Goal: Information Seeking & Learning: Find specific fact

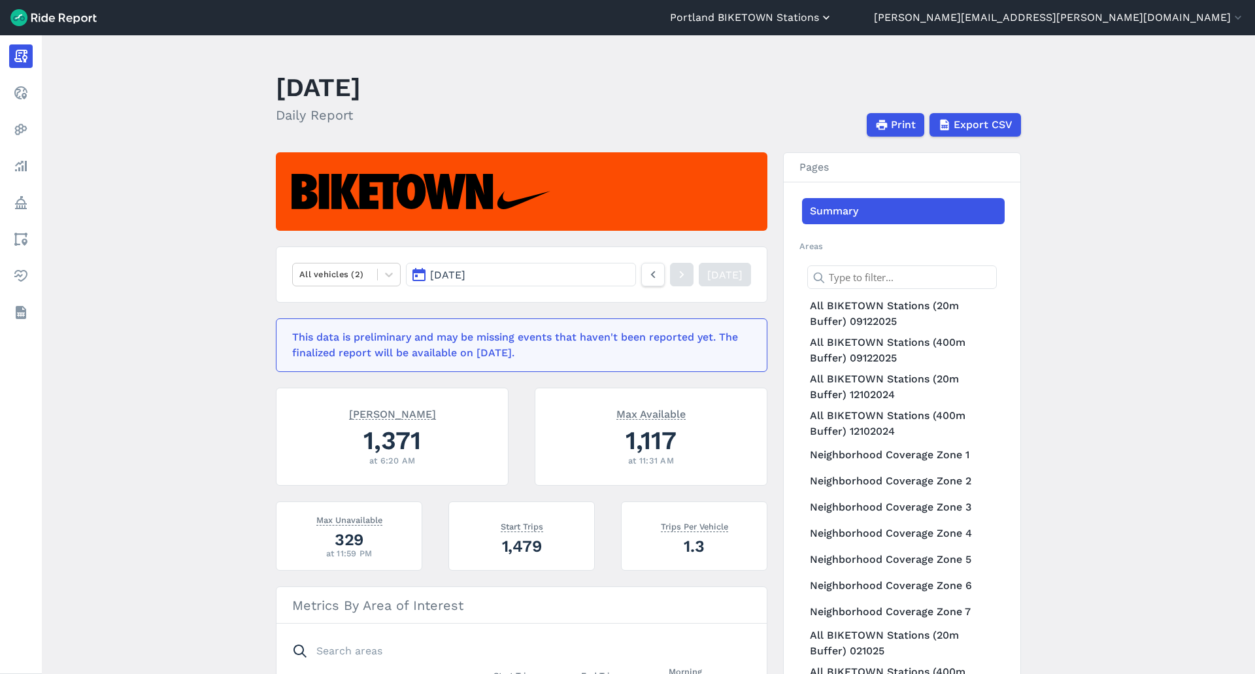
click at [833, 14] on button "Portland BIKETOWN Stations" at bounding box center [751, 18] width 163 height 16
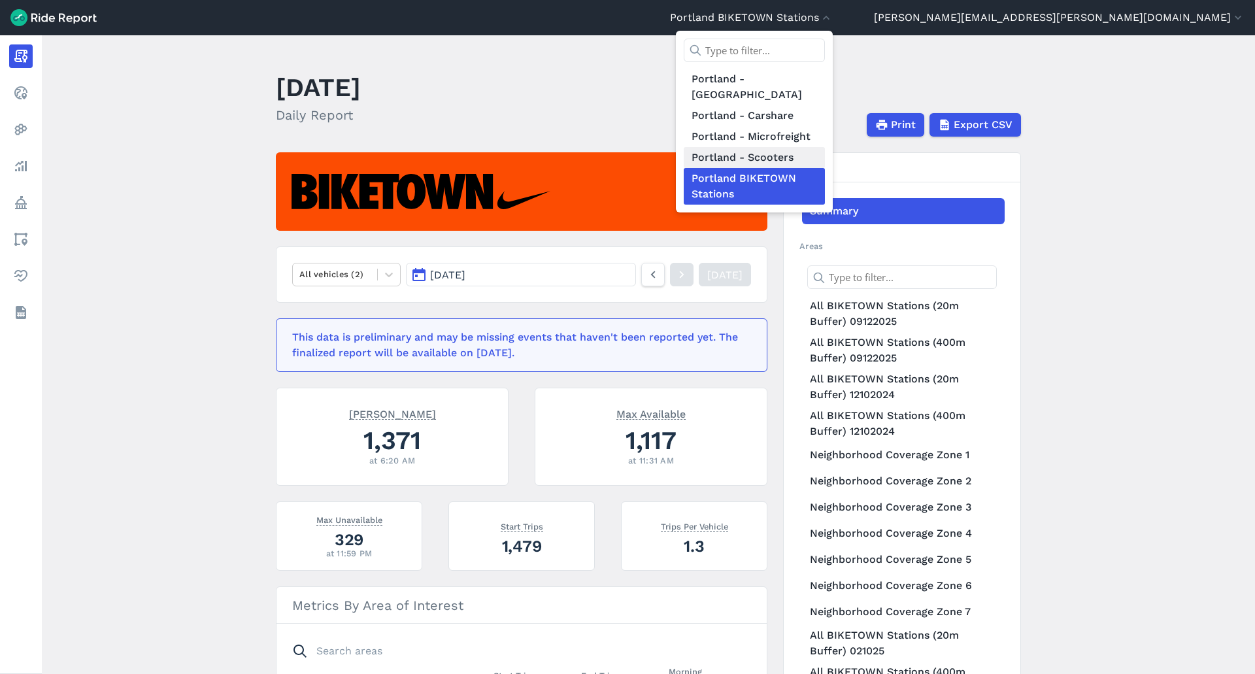
click at [825, 147] on link "Portland - Scooters" at bounding box center [754, 157] width 141 height 21
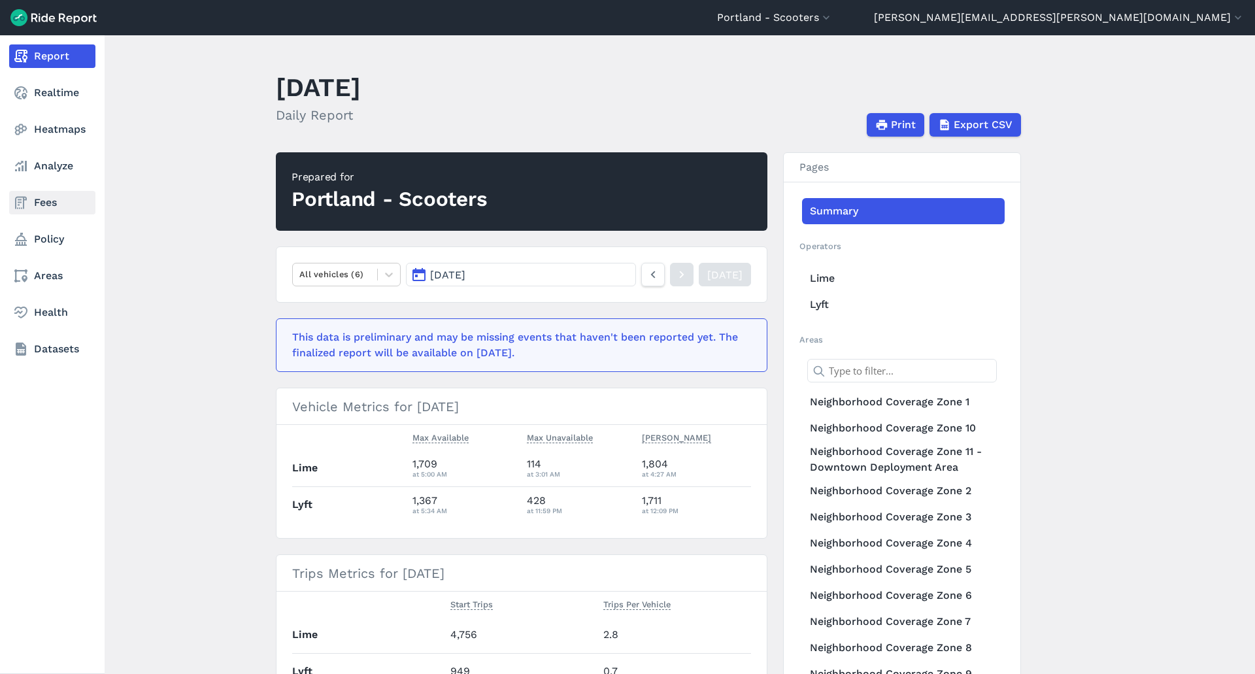
click at [39, 198] on link "Fees" at bounding box center [52, 203] width 86 height 24
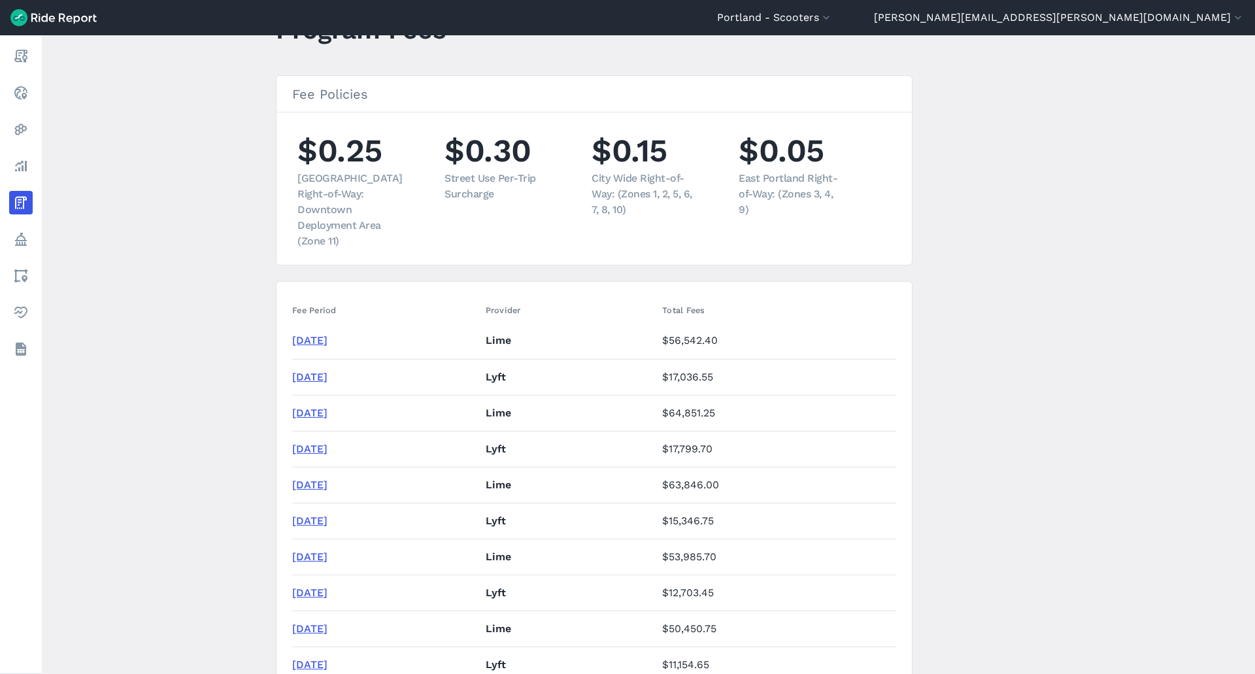
scroll to position [261, 0]
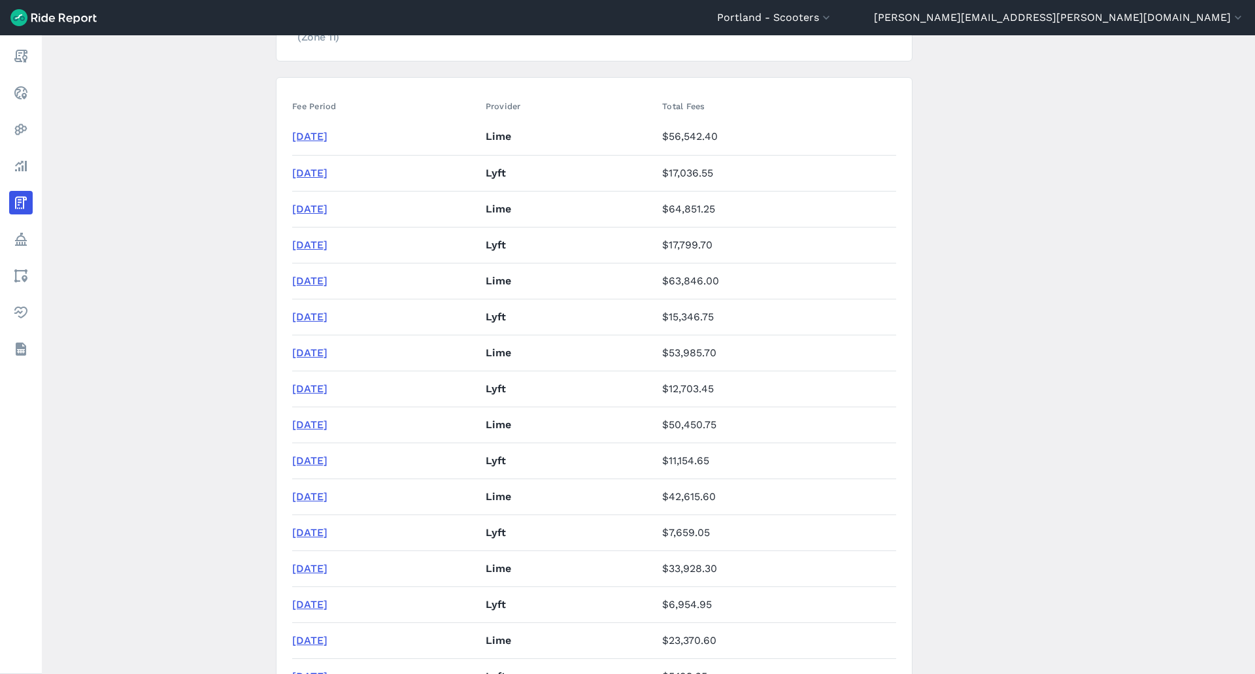
click at [316, 526] on link "[DATE]" at bounding box center [309, 532] width 35 height 12
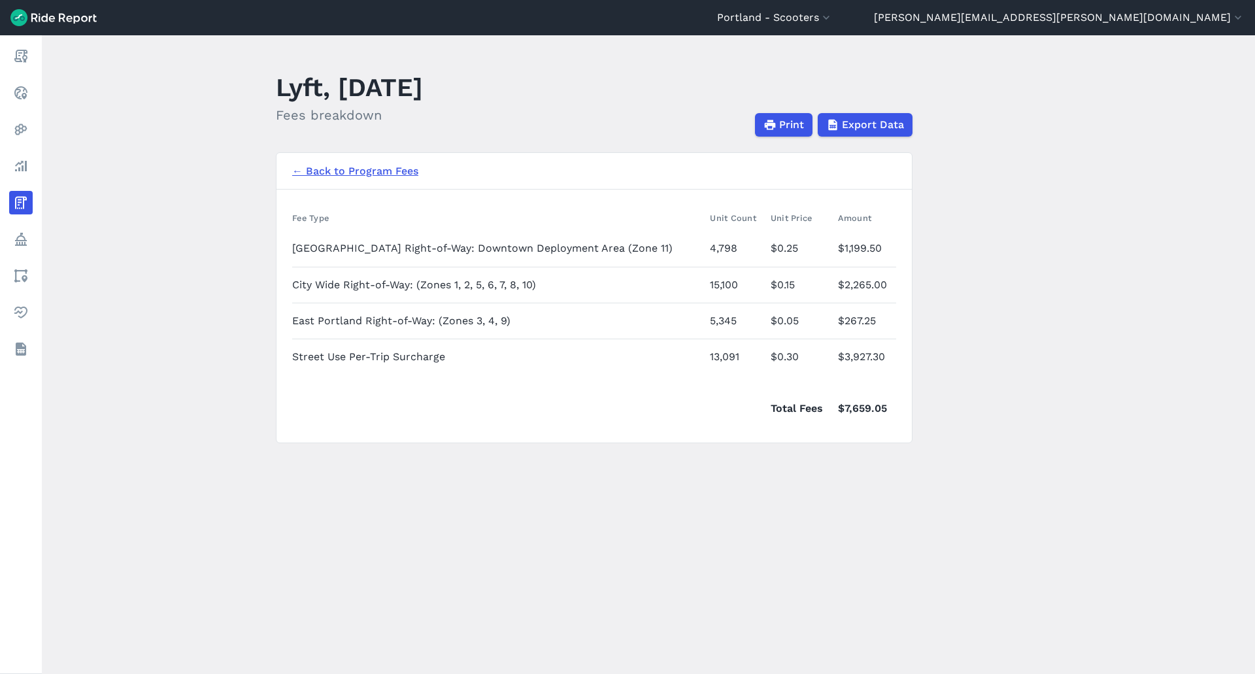
drag, startPoint x: 777, startPoint y: 130, endPoint x: 959, endPoint y: 507, distance: 418.3
click at [777, 130] on button "Print" at bounding box center [784, 125] width 58 height 24
click at [788, 127] on span "Print" at bounding box center [790, 125] width 25 height 16
click at [375, 171] on link "← Back to Program Fees" at bounding box center [355, 171] width 126 height 16
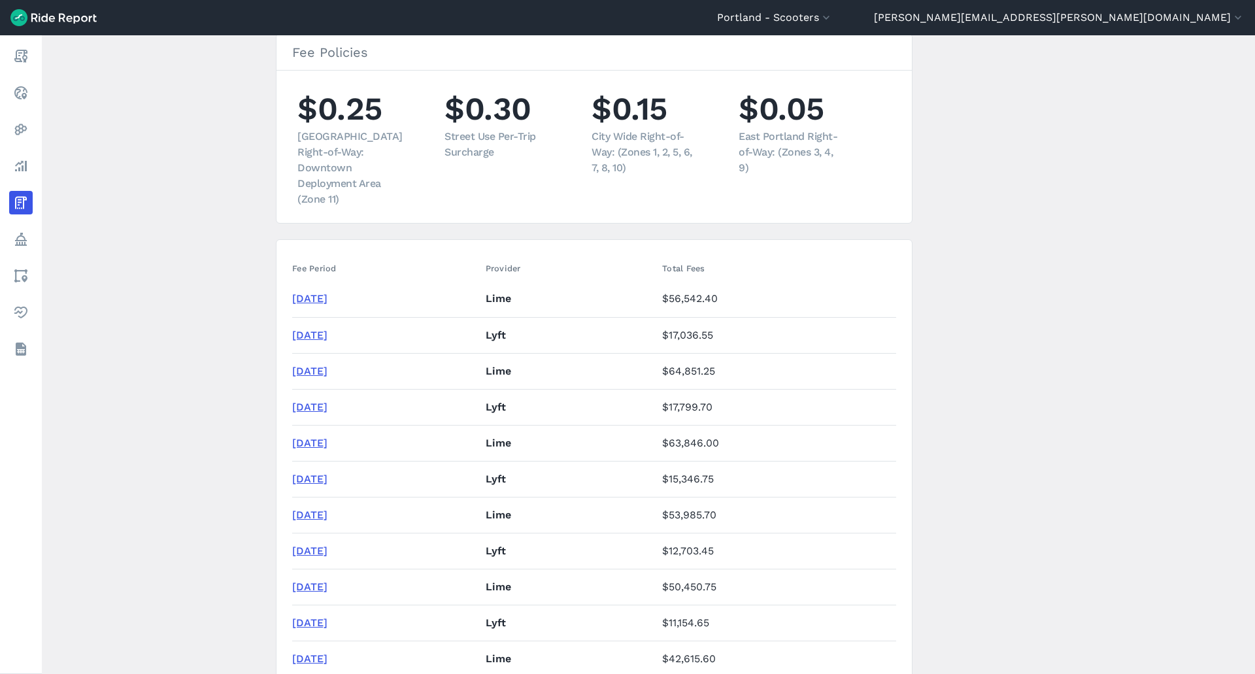
scroll to position [523, 0]
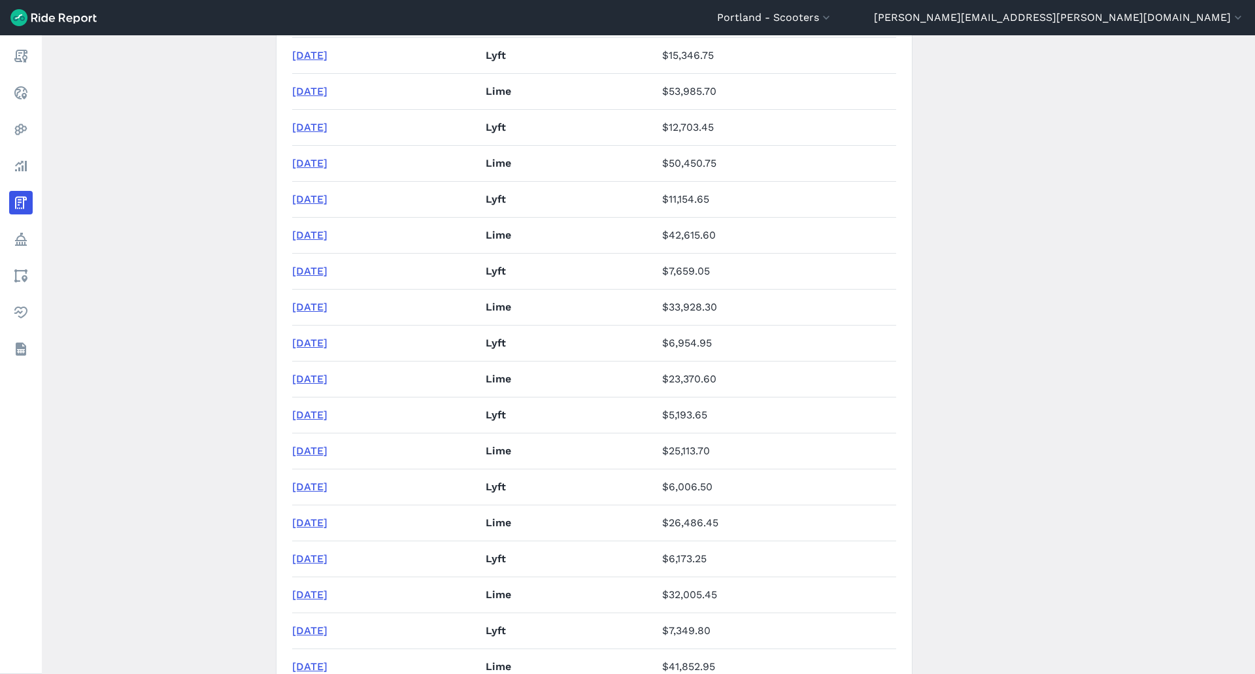
click at [318, 265] on link "[DATE]" at bounding box center [309, 271] width 35 height 12
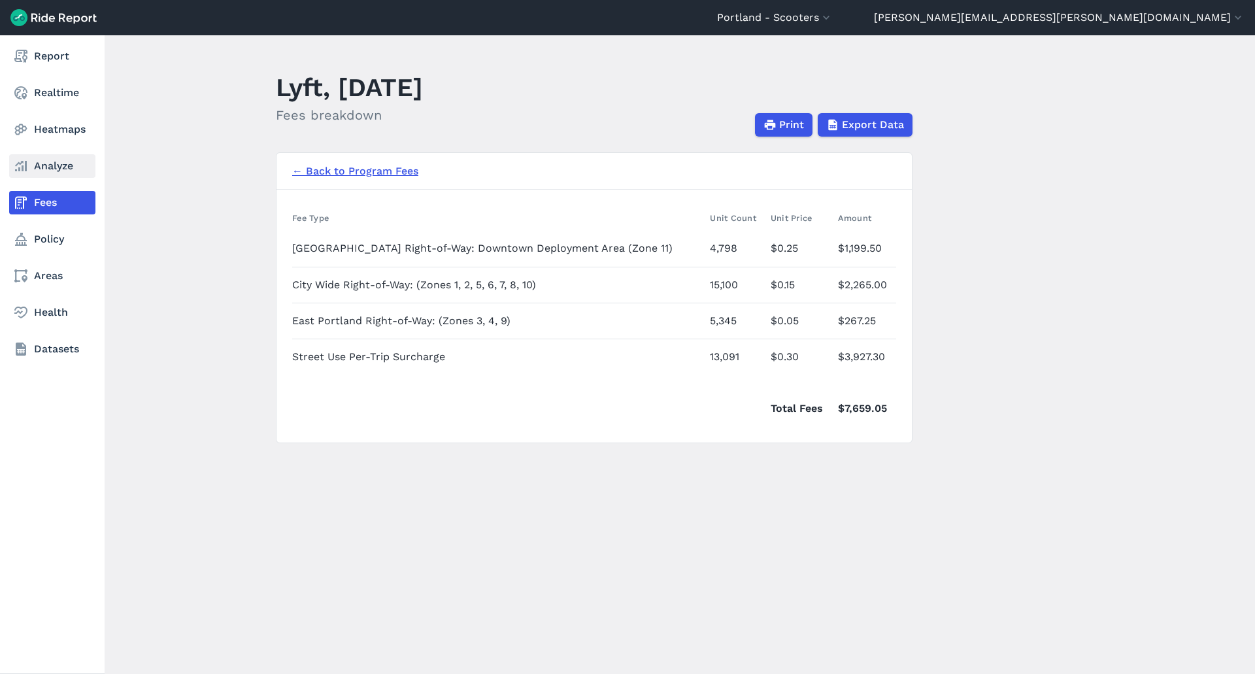
click at [56, 165] on link "Analyze" at bounding box center [52, 166] width 86 height 24
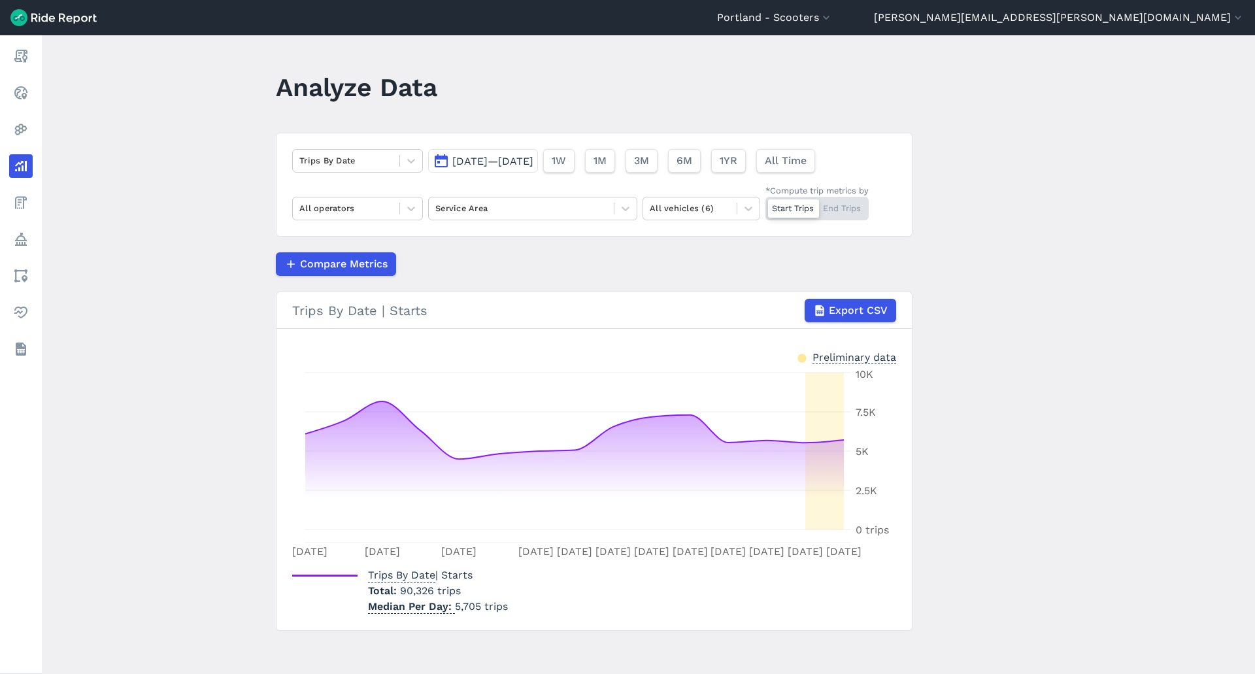
click at [508, 156] on span "[DATE]—[DATE]" at bounding box center [492, 161] width 81 height 12
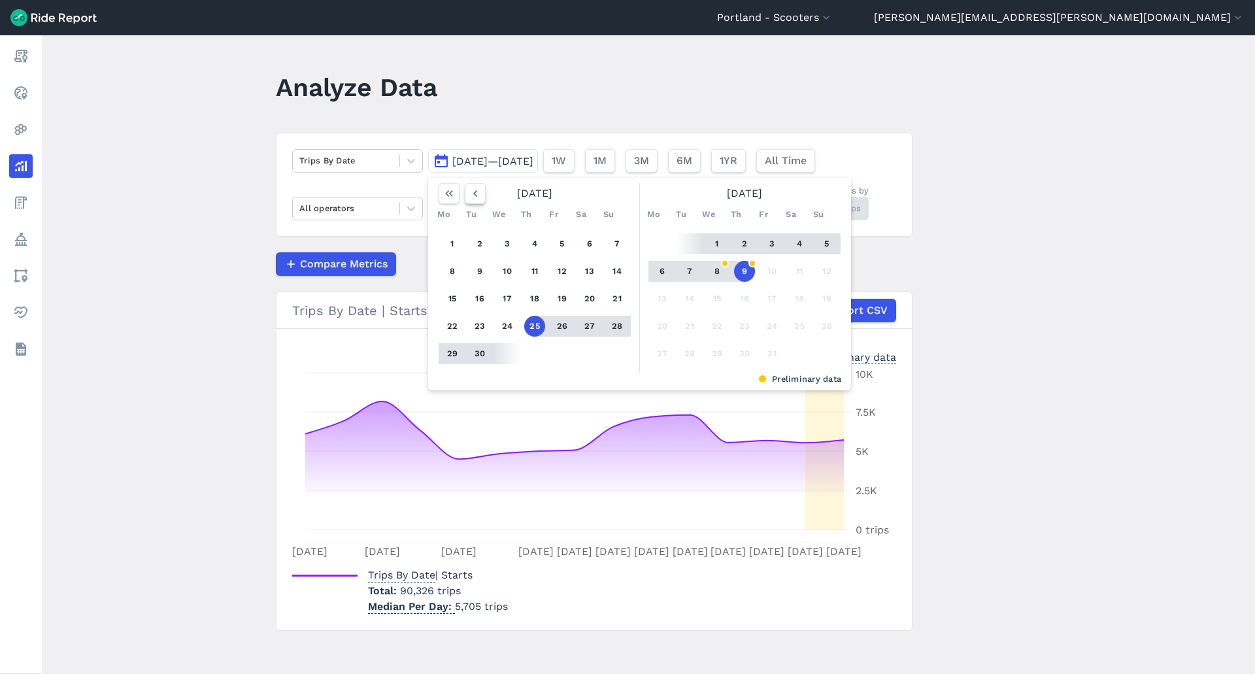
click at [474, 195] on icon "button" at bounding box center [475, 193] width 13 height 13
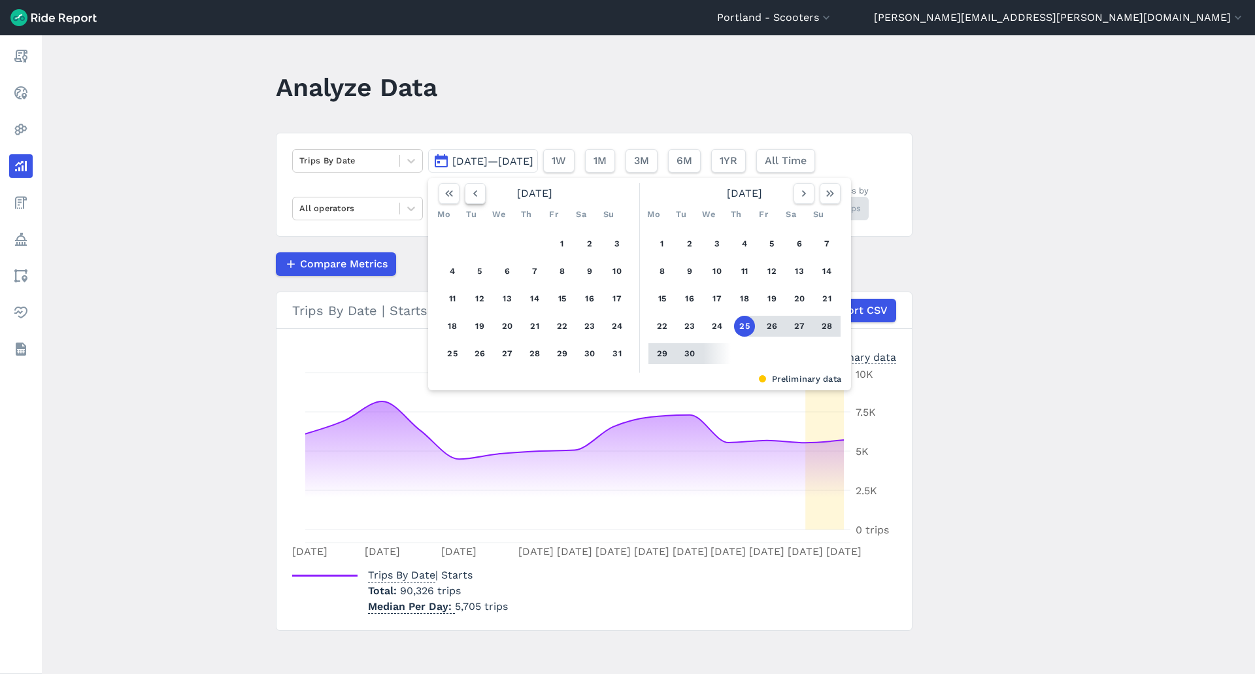
click at [474, 195] on icon "button" at bounding box center [475, 193] width 13 height 13
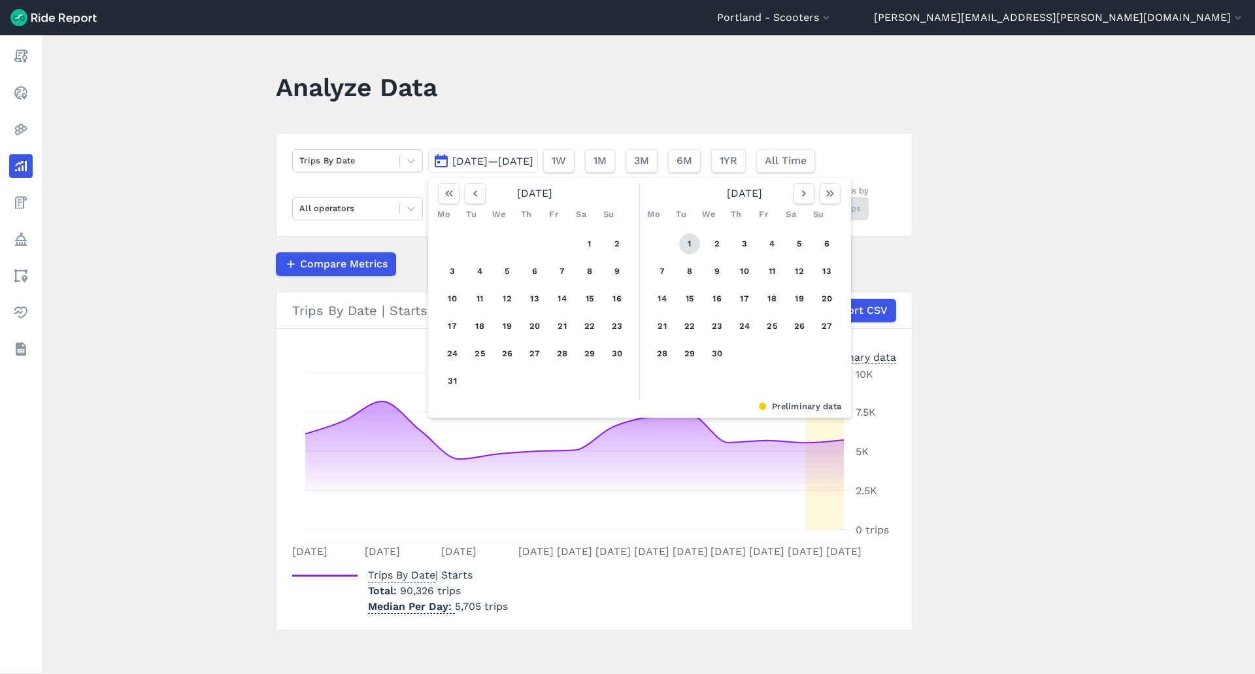
click at [690, 239] on button "1" at bounding box center [689, 243] width 21 height 21
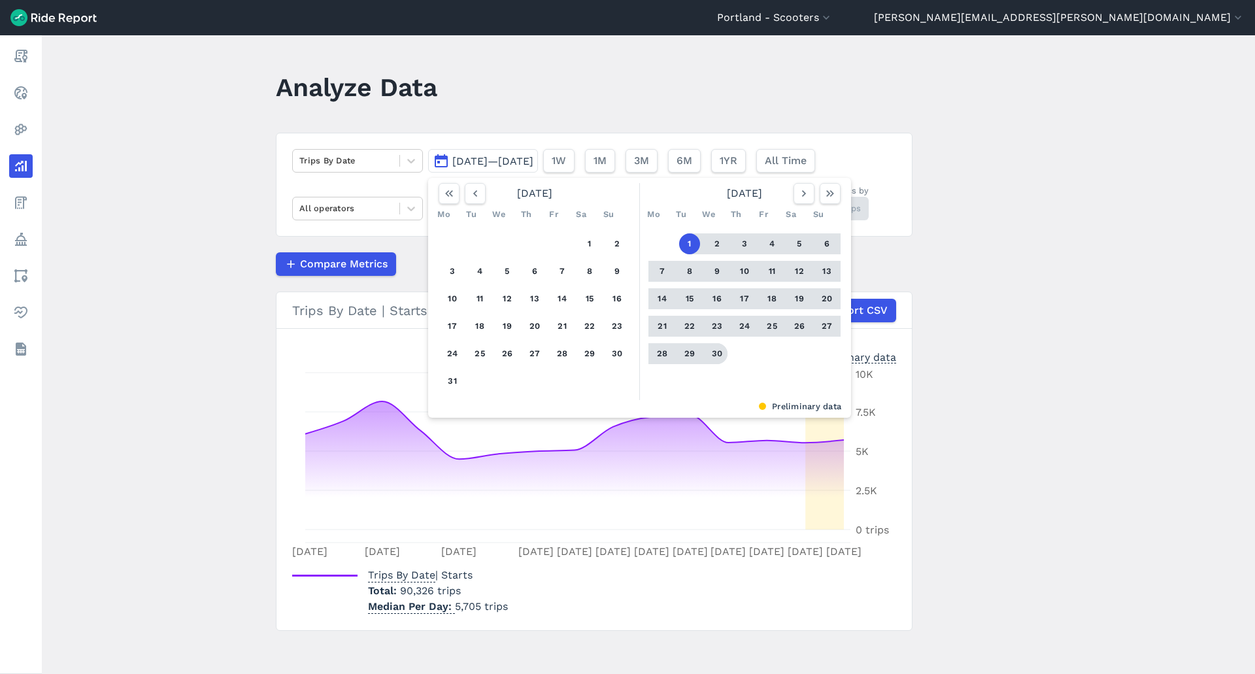
click at [718, 356] on button "30" at bounding box center [717, 353] width 21 height 21
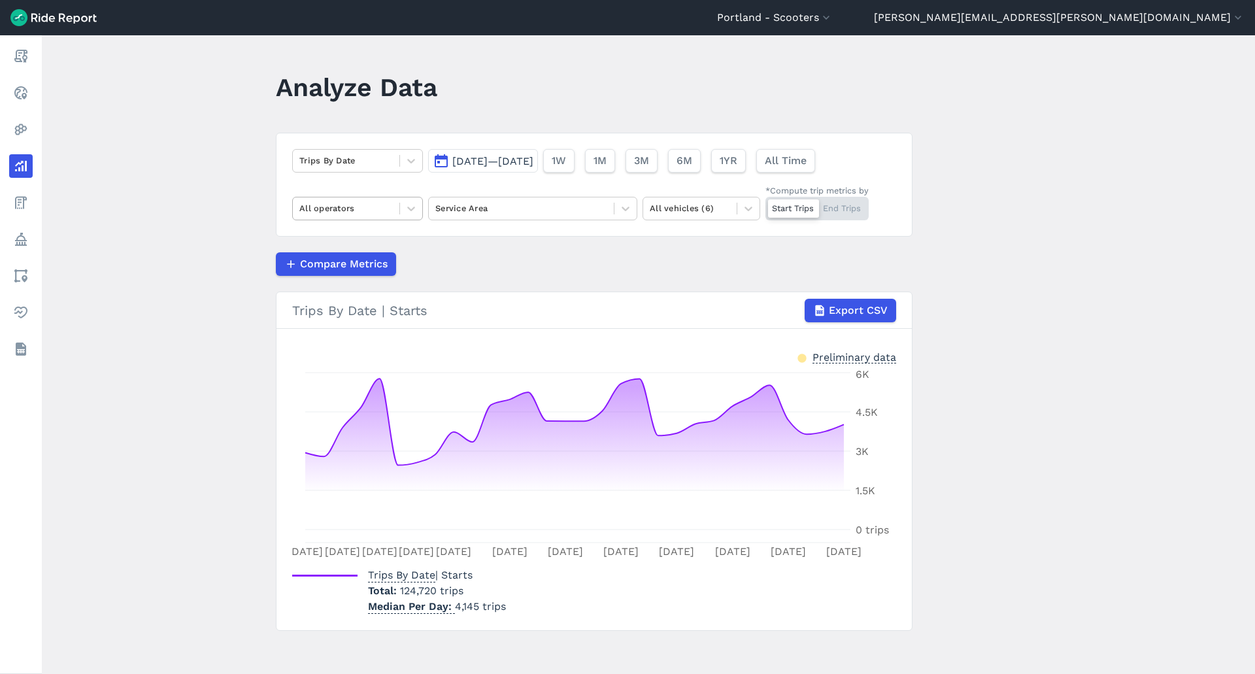
click at [361, 214] on div at bounding box center [345, 208] width 93 height 15
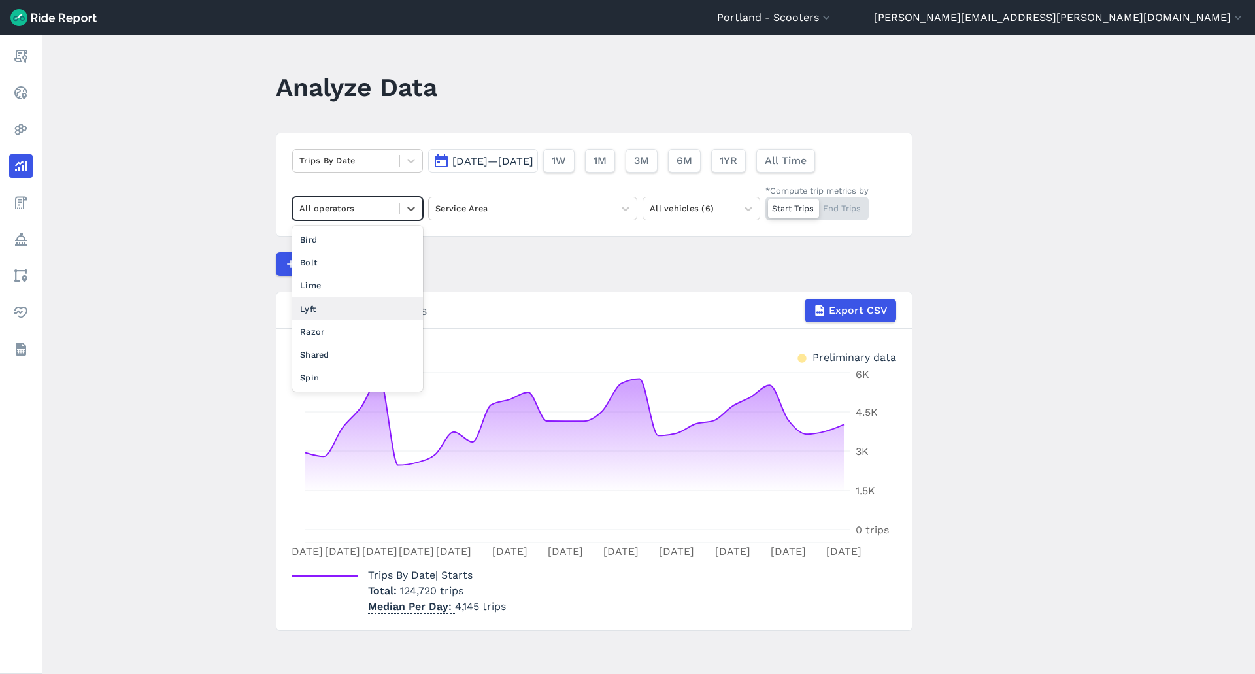
click at [351, 307] on div "Lyft" at bounding box center [357, 308] width 131 height 23
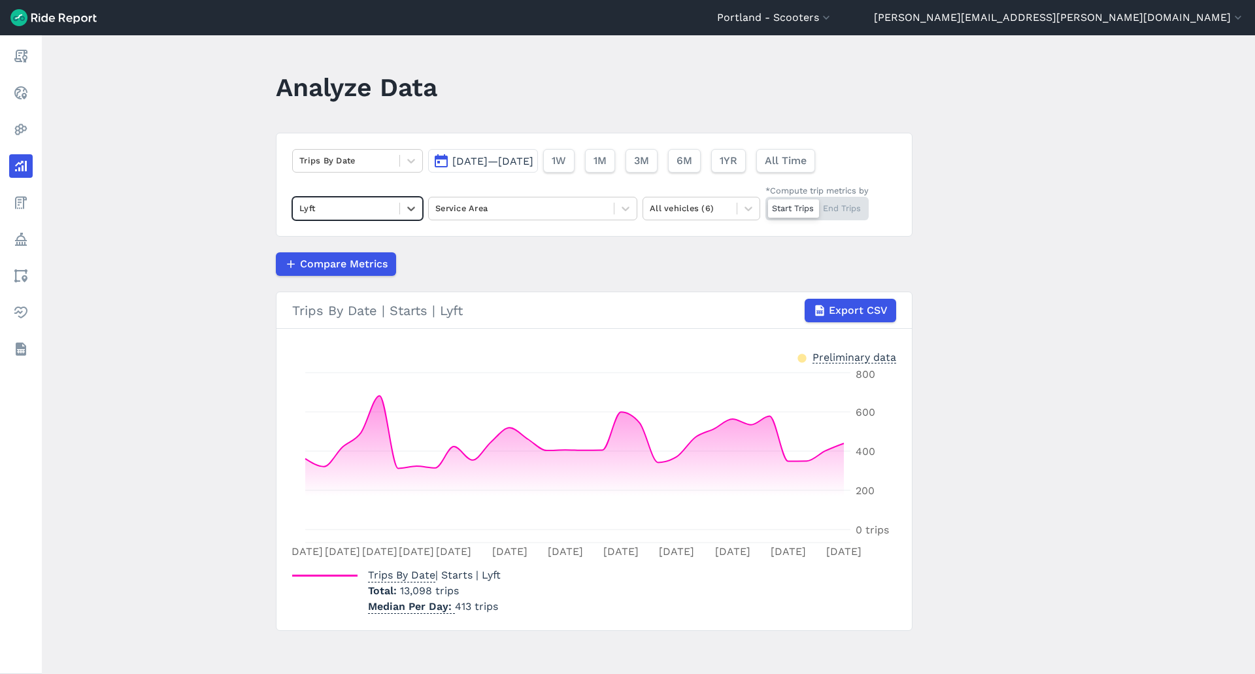
click at [495, 162] on span "[DATE]—[DATE]" at bounding box center [492, 161] width 81 height 12
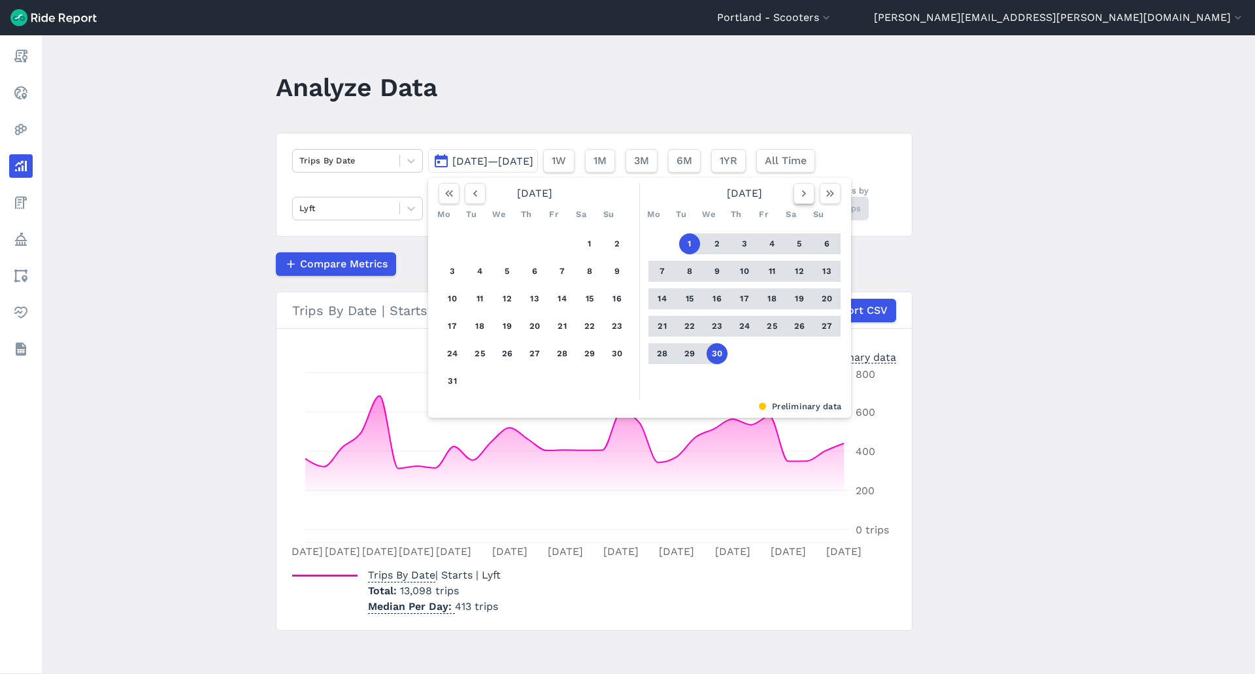
click at [805, 195] on icon "button" at bounding box center [803, 193] width 13 height 13
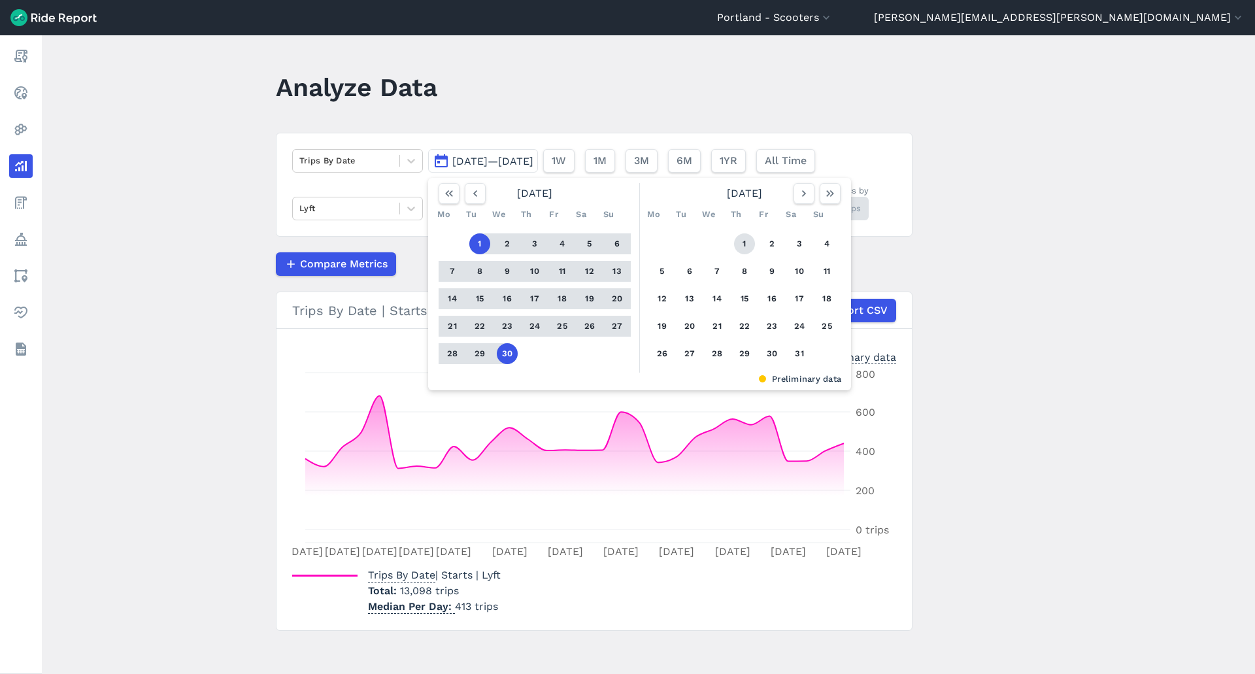
click at [742, 239] on button "1" at bounding box center [744, 243] width 21 height 21
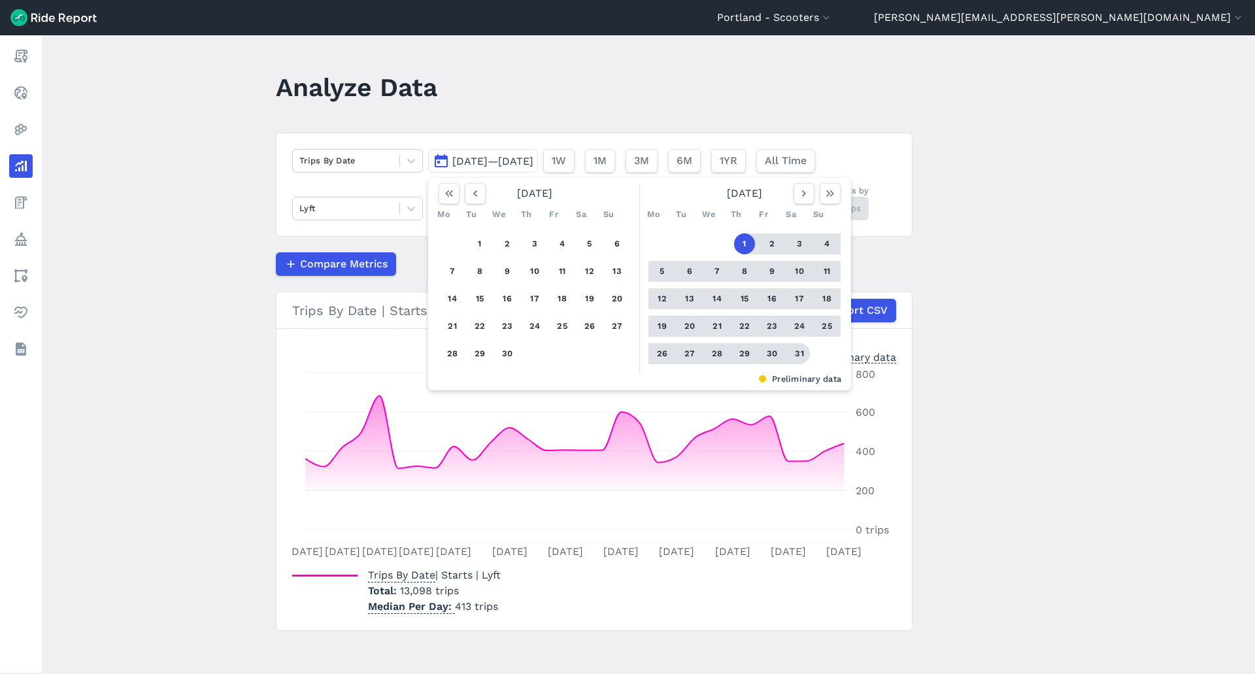
click at [799, 358] on button "31" at bounding box center [799, 353] width 21 height 21
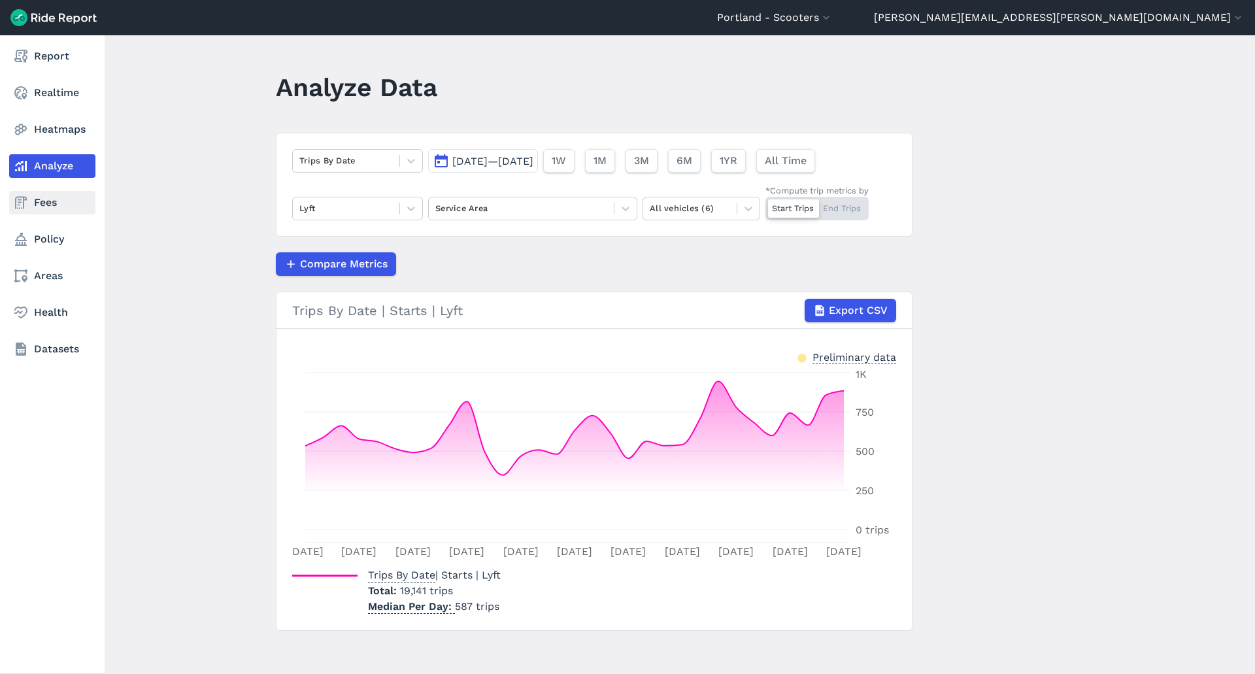
click at [33, 205] on link "Fees" at bounding box center [52, 203] width 86 height 24
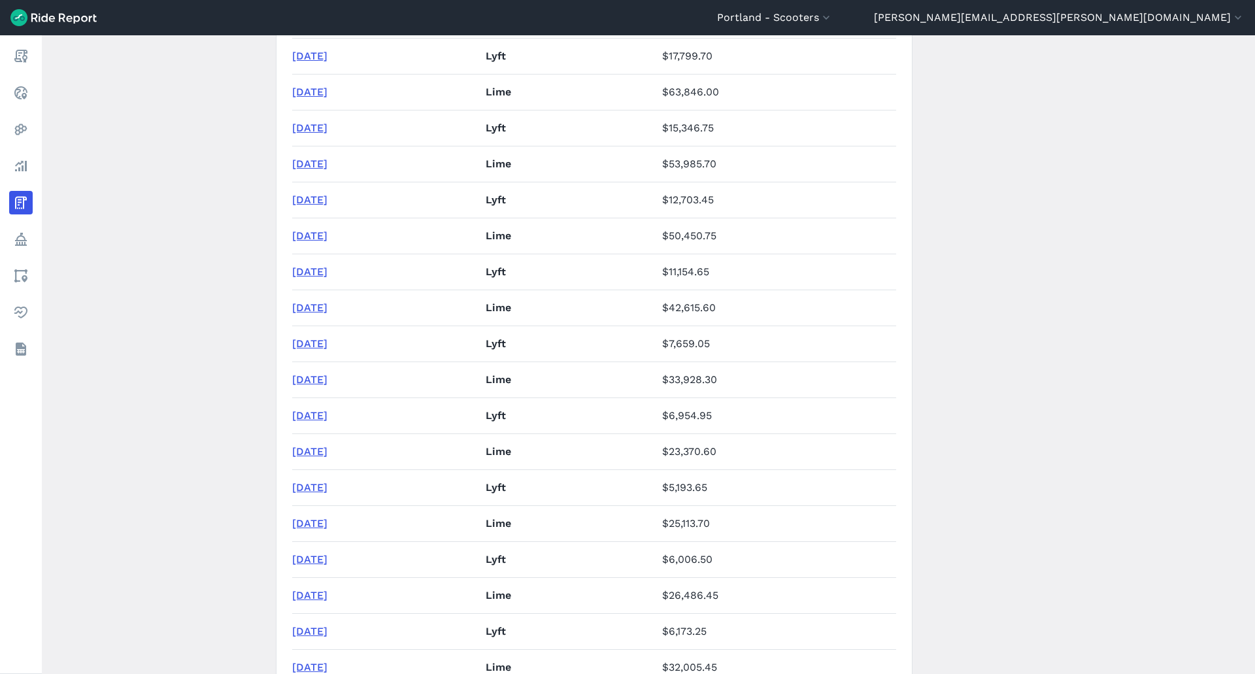
scroll to position [458, 0]
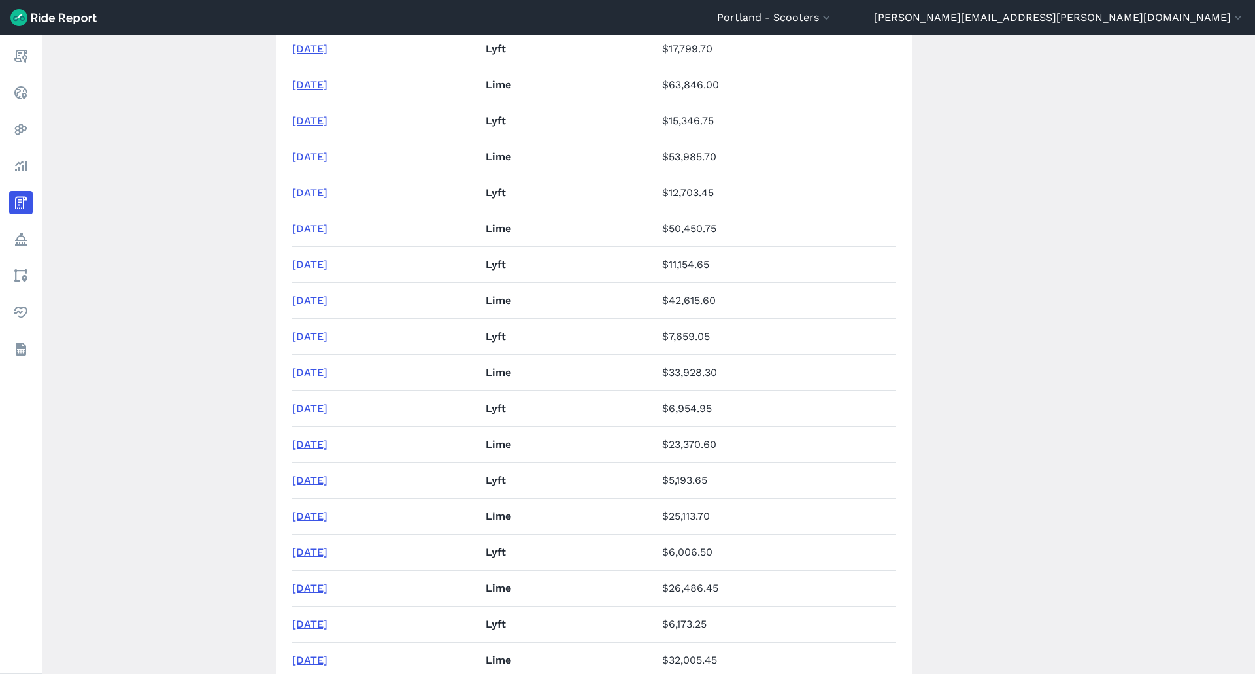
click at [318, 258] on link "[DATE]" at bounding box center [309, 264] width 35 height 12
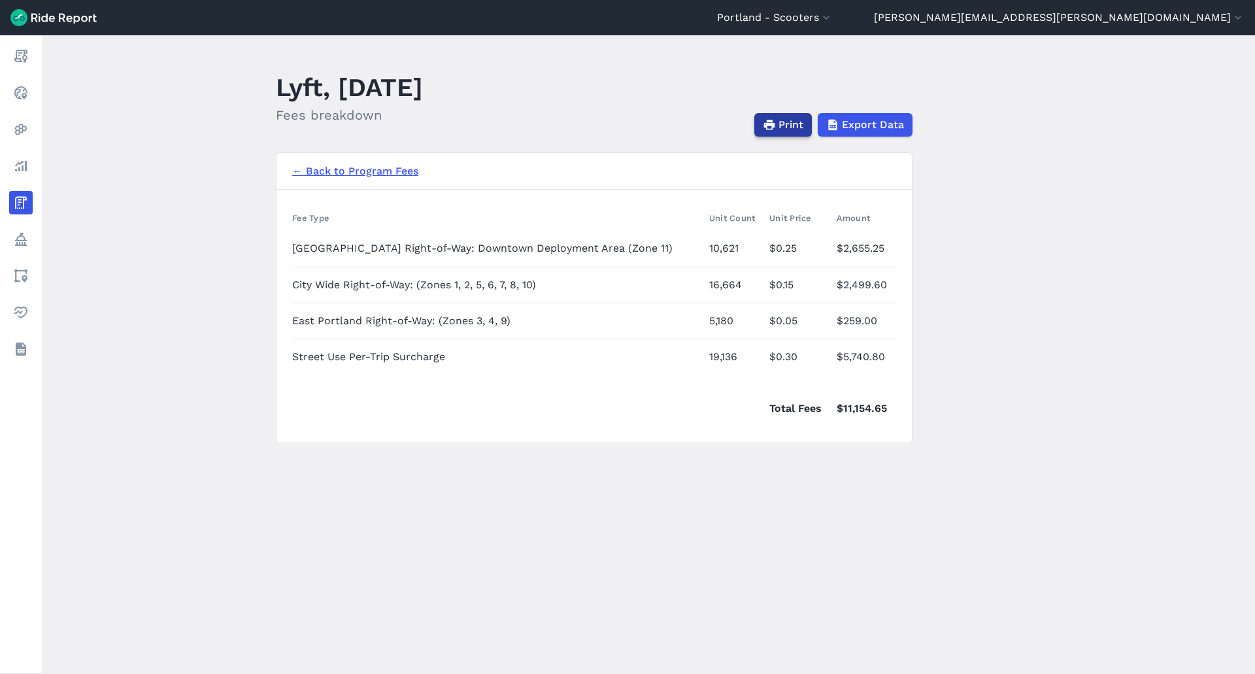
click at [780, 124] on span "Print" at bounding box center [790, 125] width 25 height 16
click at [322, 171] on link "← Back to Program Fees" at bounding box center [355, 171] width 126 height 16
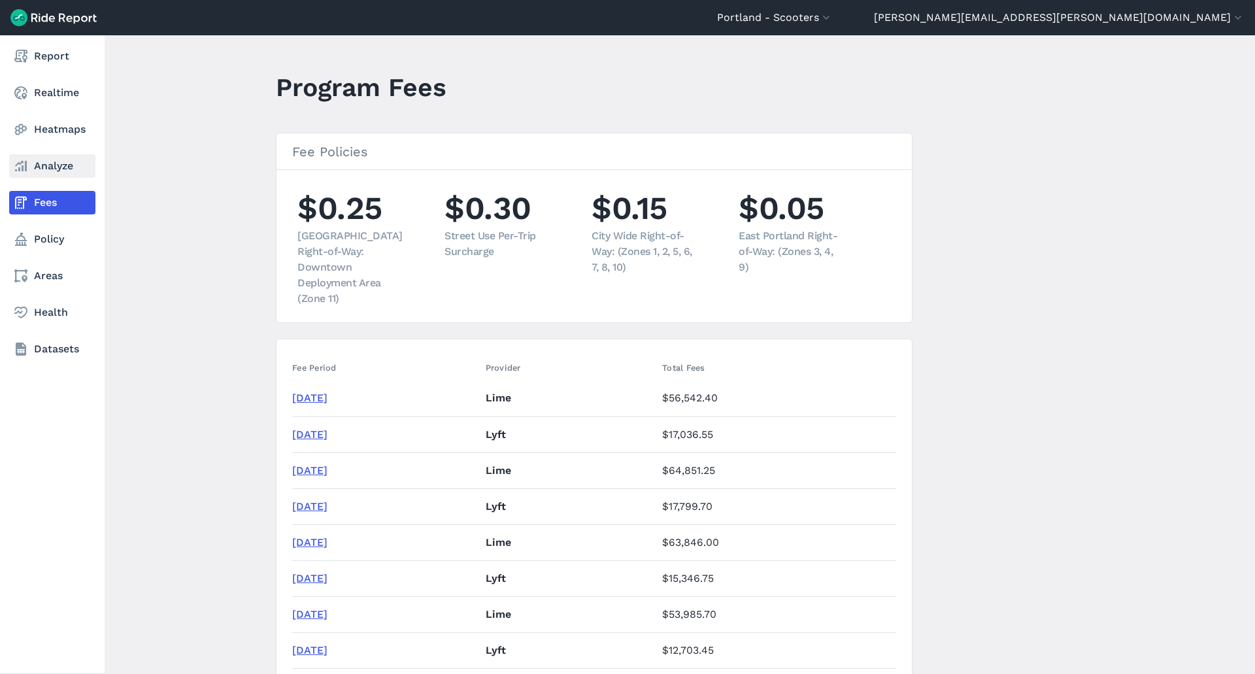
click at [32, 169] on link "Analyze" at bounding box center [52, 166] width 86 height 24
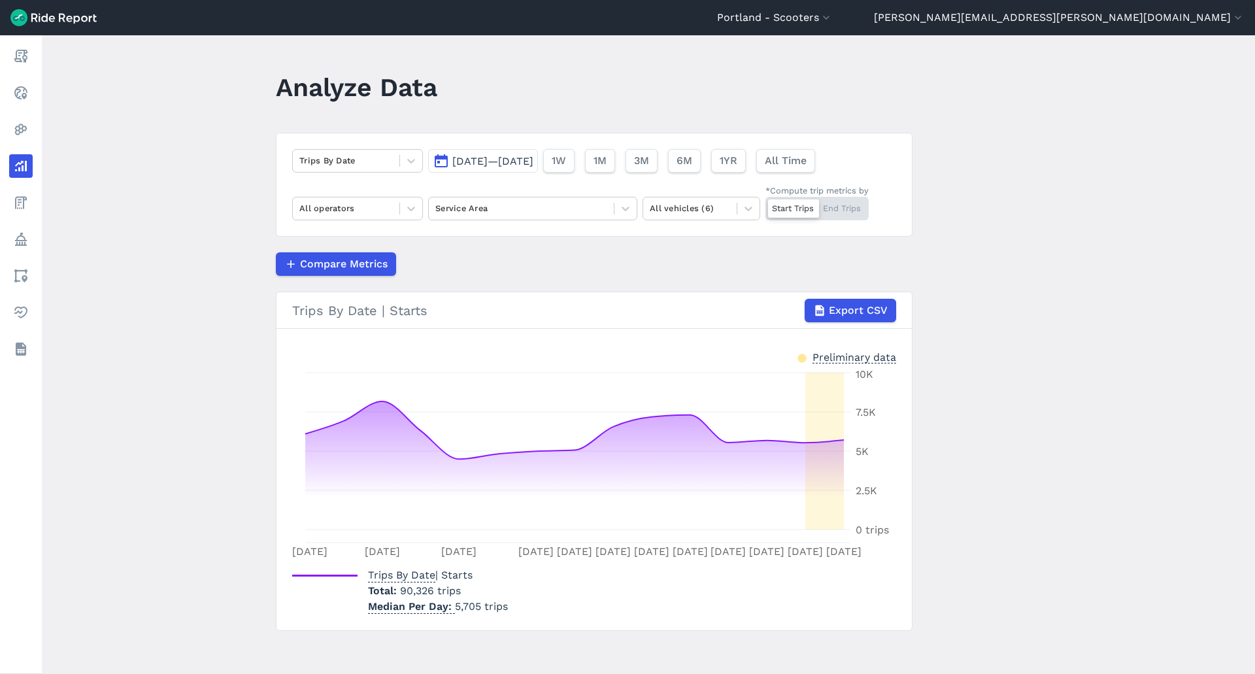
click at [522, 162] on span "[DATE]—[DATE]" at bounding box center [492, 161] width 81 height 12
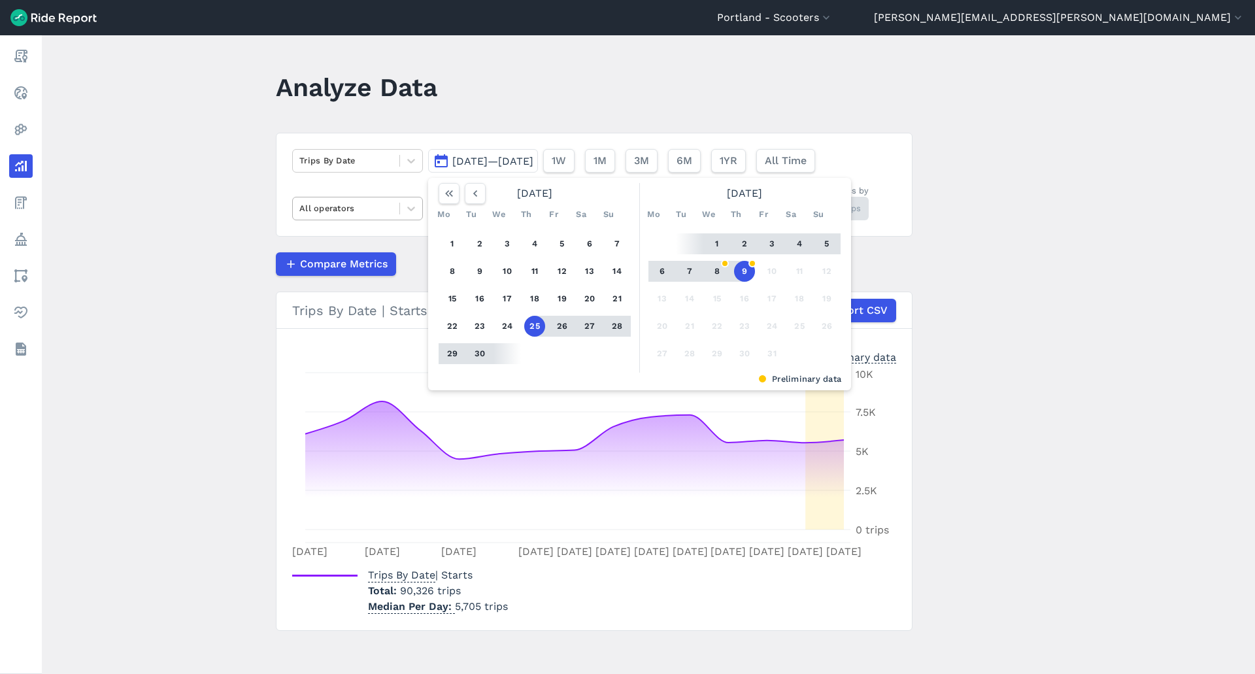
click at [359, 218] on div "All operators" at bounding box center [346, 208] width 107 height 20
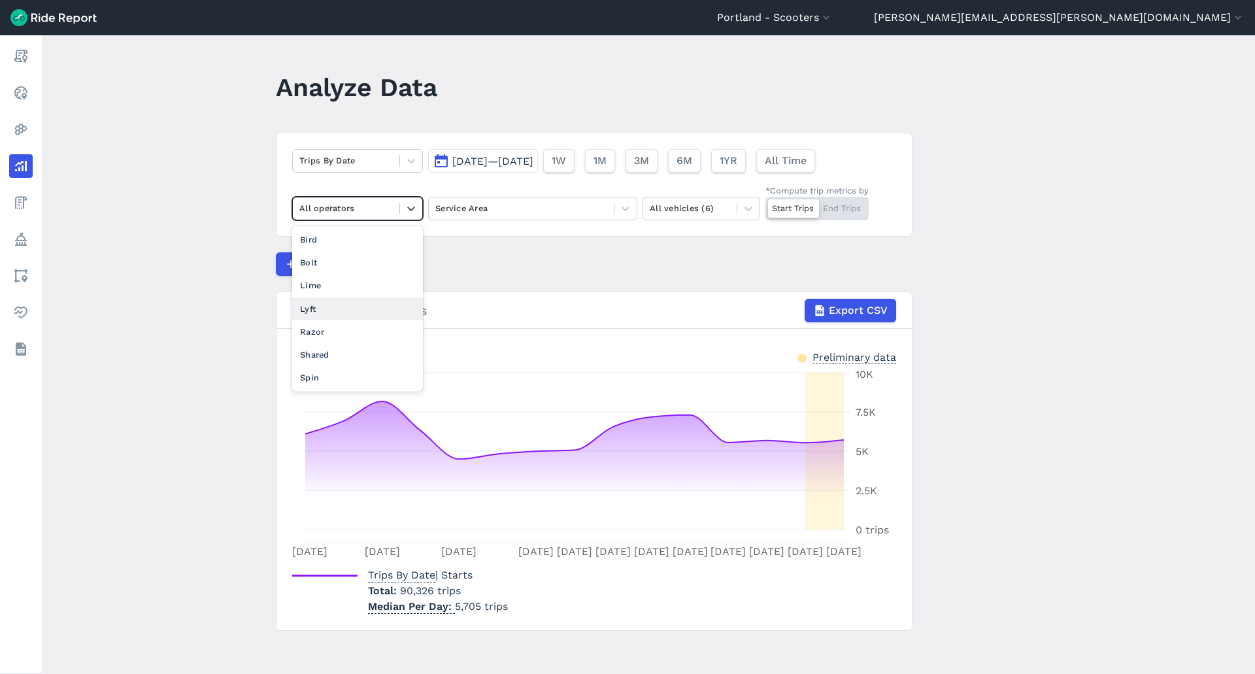
click at [341, 298] on div "Lyft" at bounding box center [357, 308] width 131 height 23
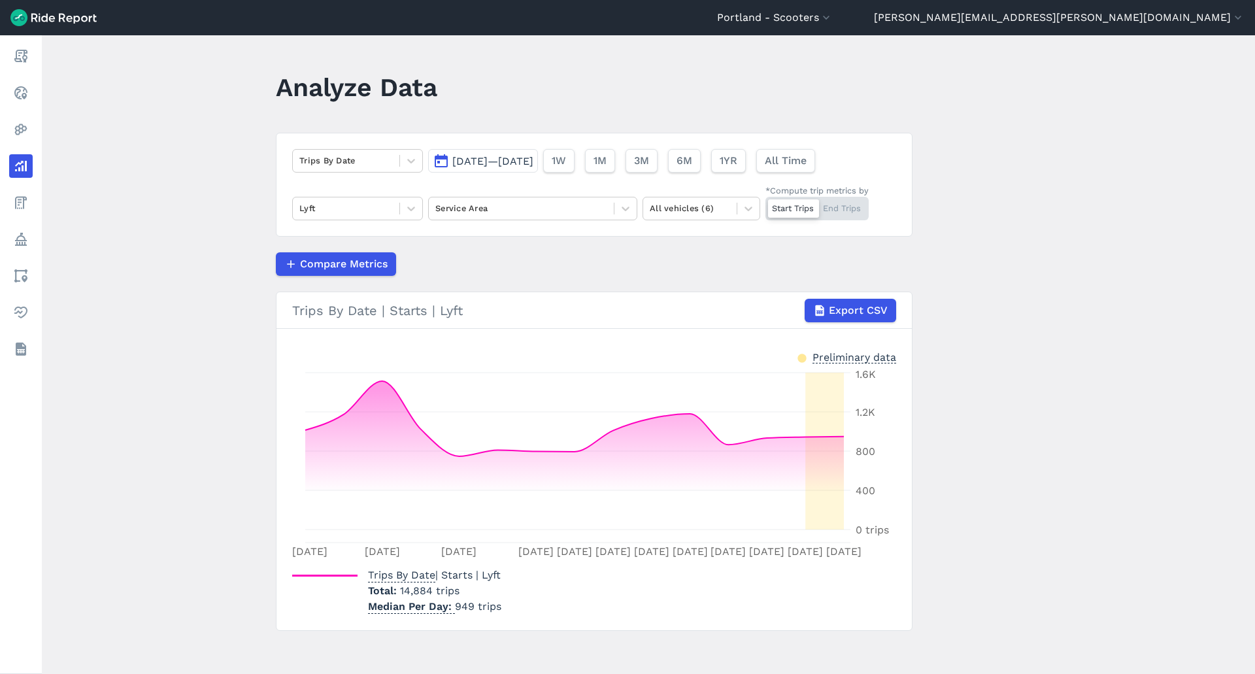
click at [533, 158] on span "[DATE]—[DATE]" at bounding box center [492, 161] width 81 height 12
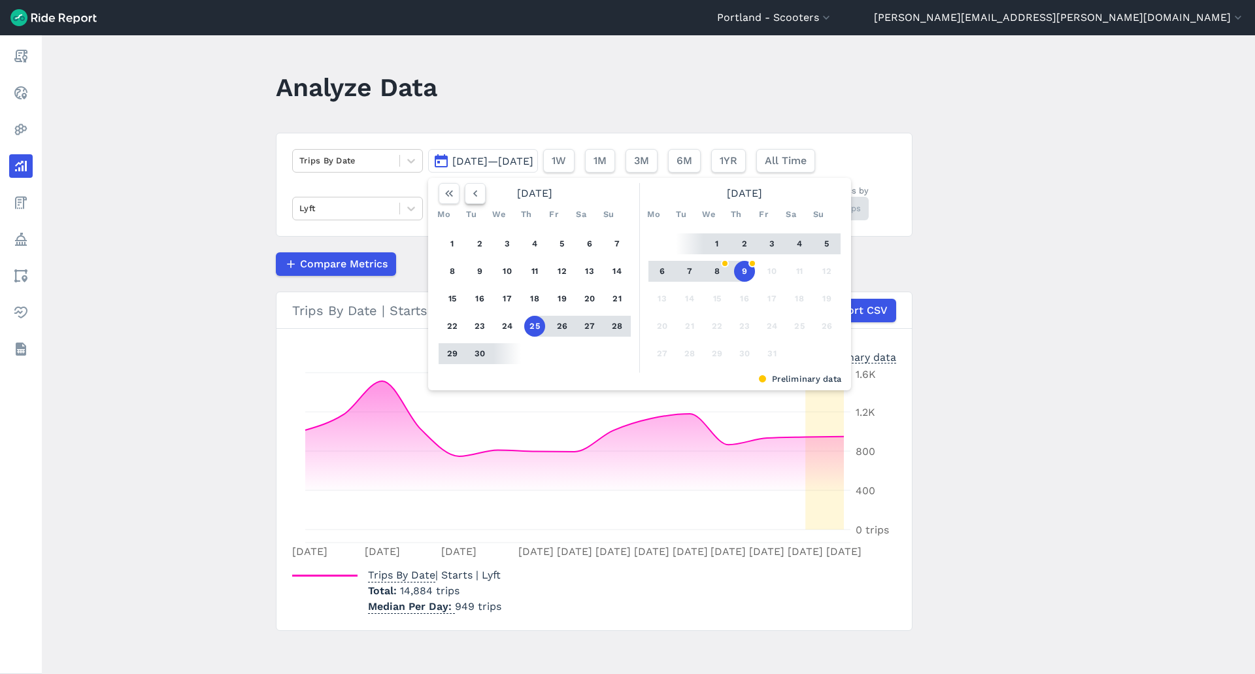
click at [469, 190] on icon "button" at bounding box center [475, 193] width 13 height 13
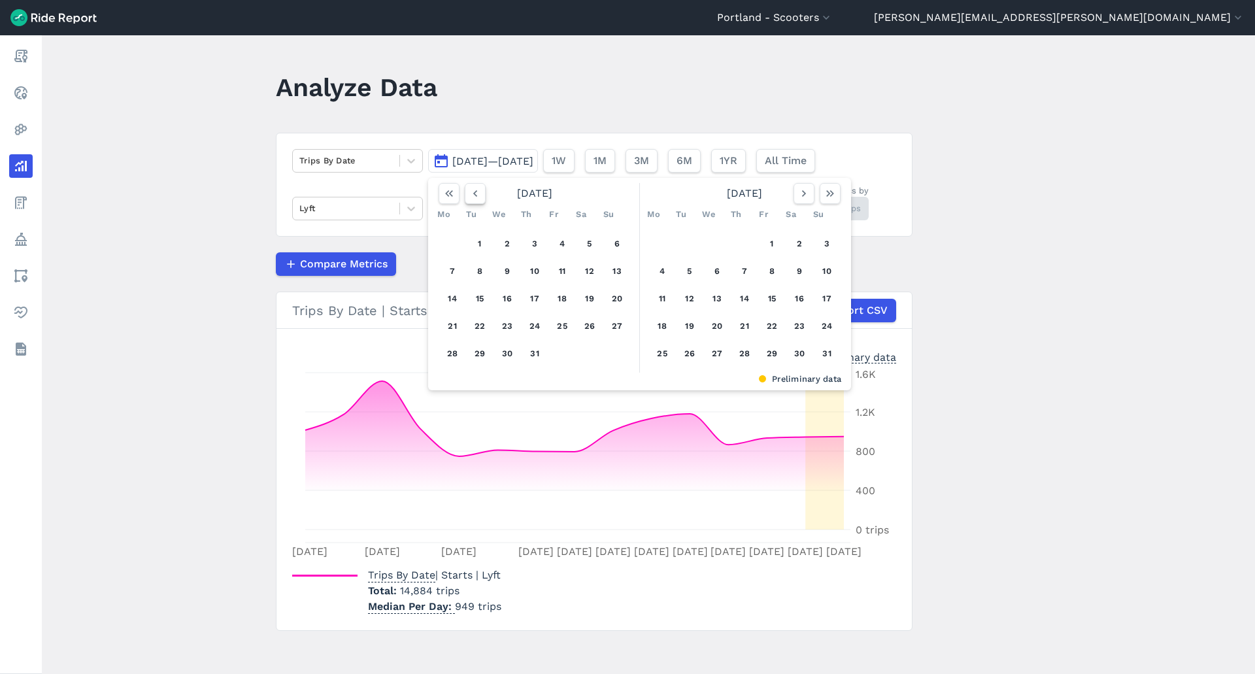
click at [469, 190] on icon "button" at bounding box center [475, 193] width 13 height 13
click at [608, 242] on button "1" at bounding box center [617, 243] width 21 height 21
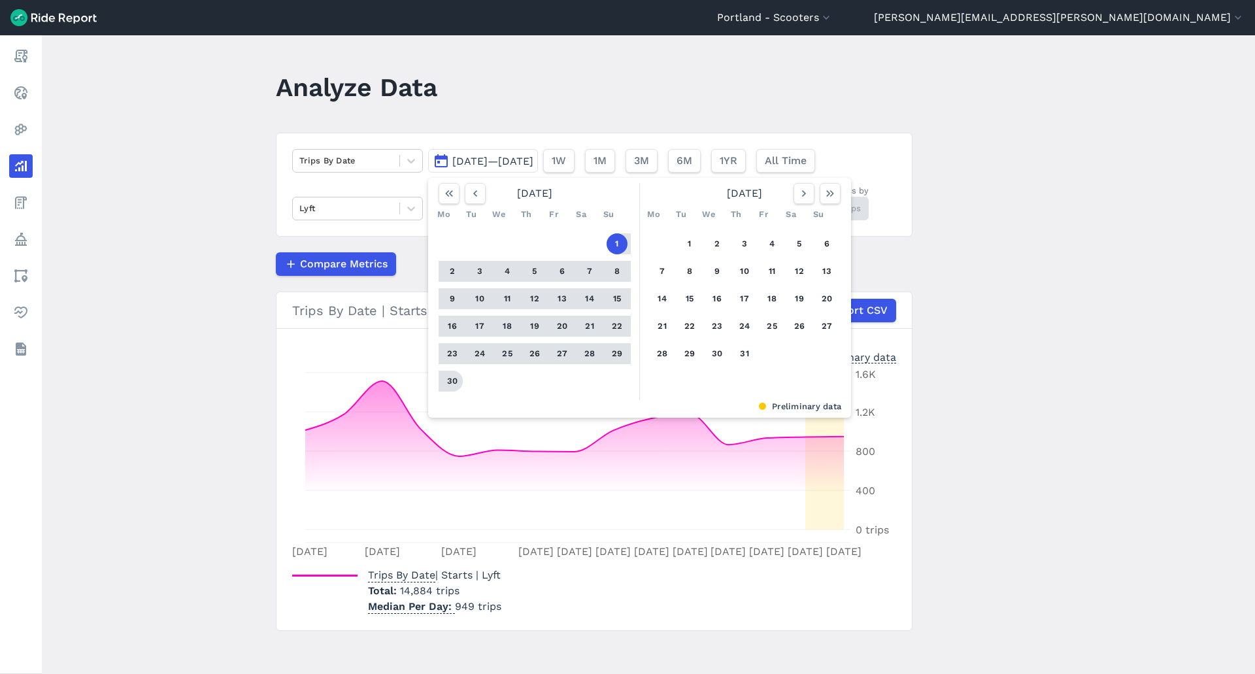
click at [446, 382] on button "30" at bounding box center [452, 381] width 21 height 21
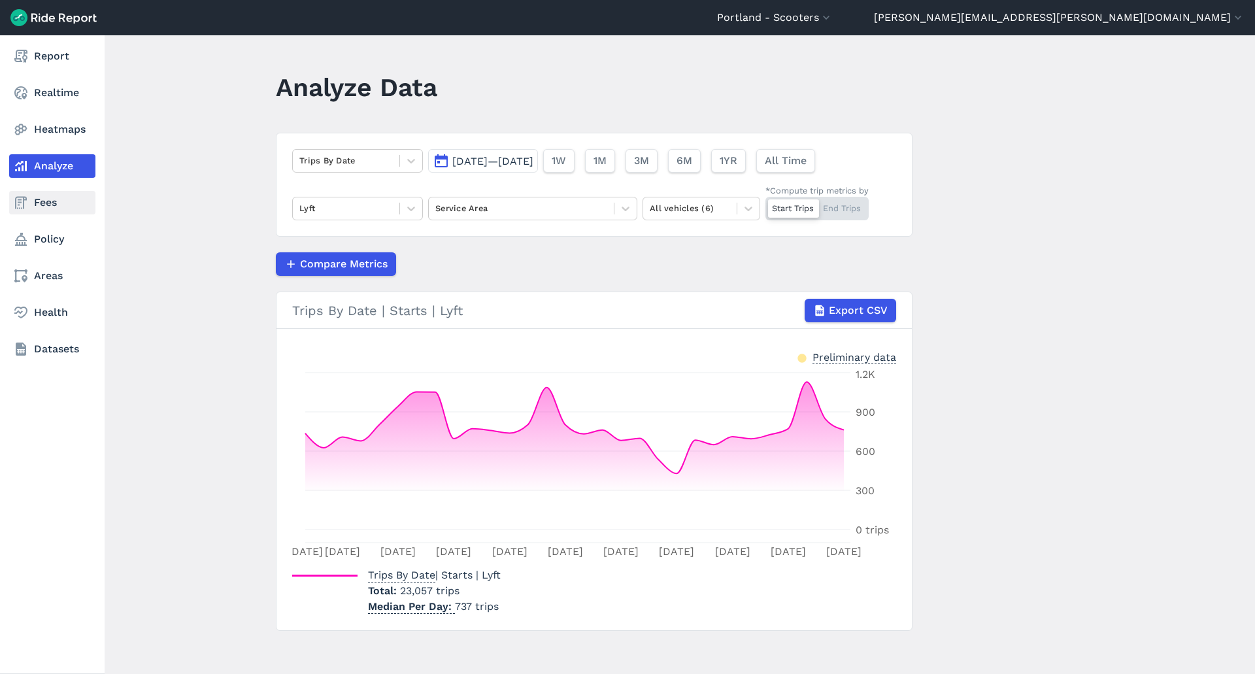
click at [33, 207] on link "Fees" at bounding box center [52, 203] width 86 height 24
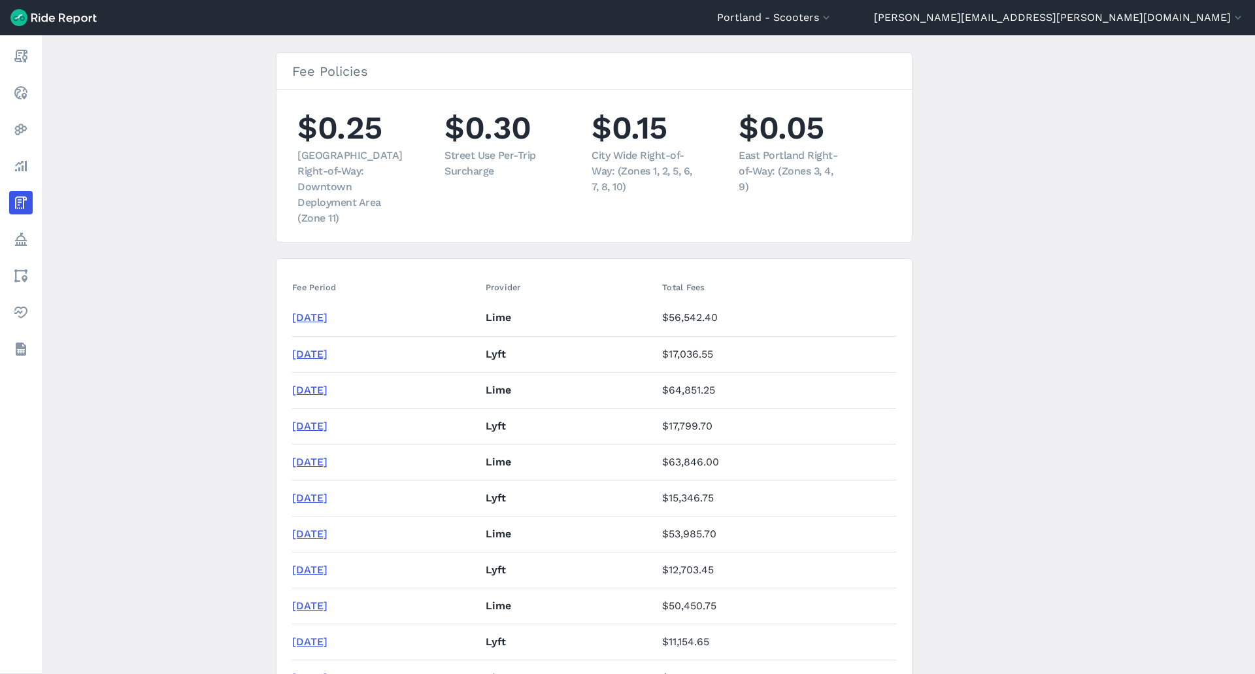
scroll to position [196, 0]
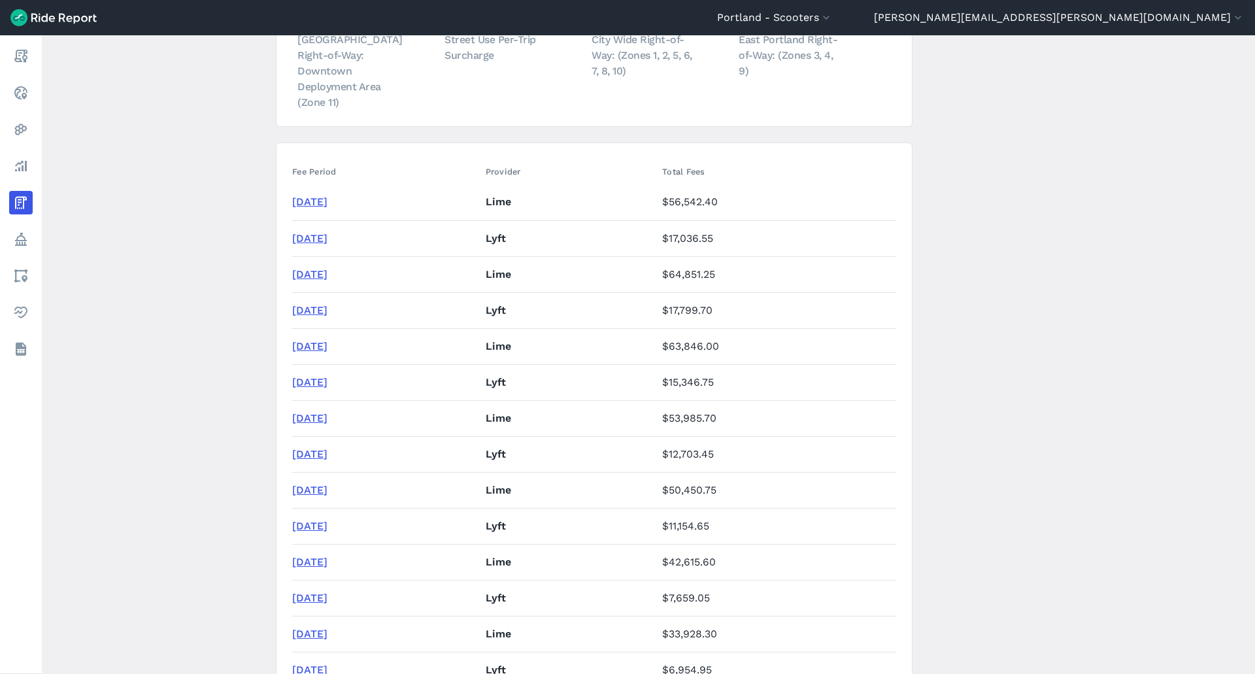
click at [324, 448] on link "[DATE]" at bounding box center [309, 454] width 35 height 12
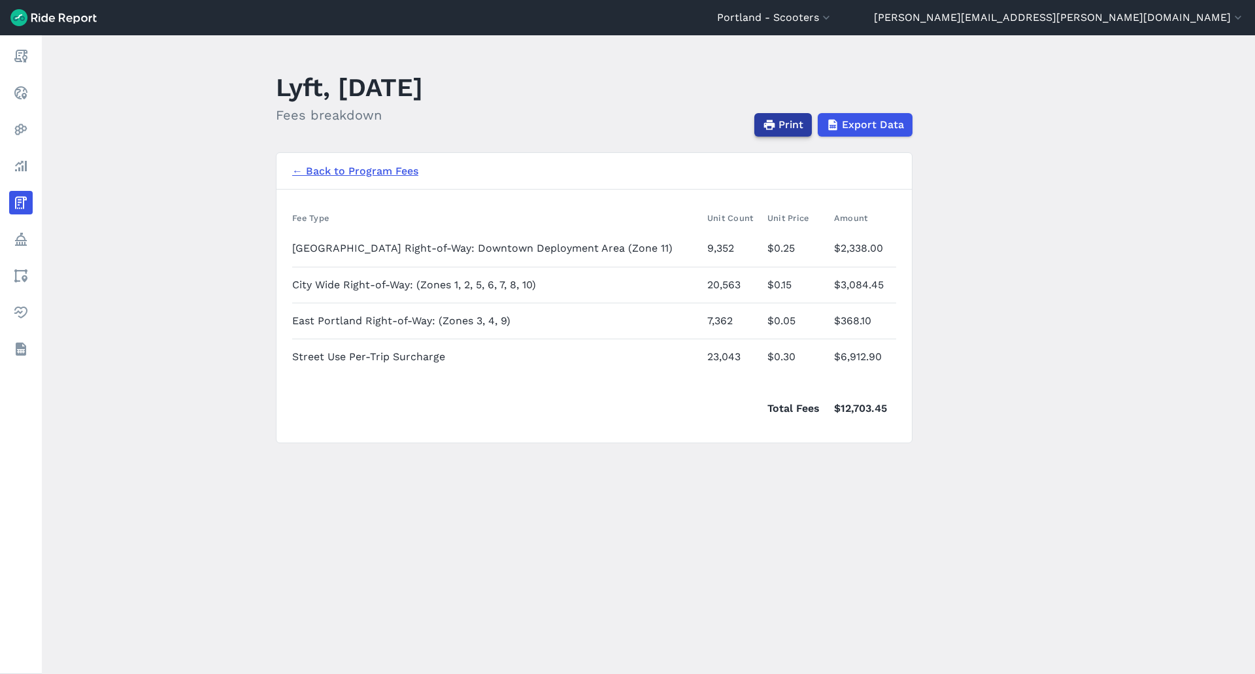
click at [782, 122] on span "Print" at bounding box center [790, 125] width 25 height 16
click at [333, 167] on link "← Back to Program Fees" at bounding box center [355, 171] width 126 height 16
